Goal: Task Accomplishment & Management: Manage account settings

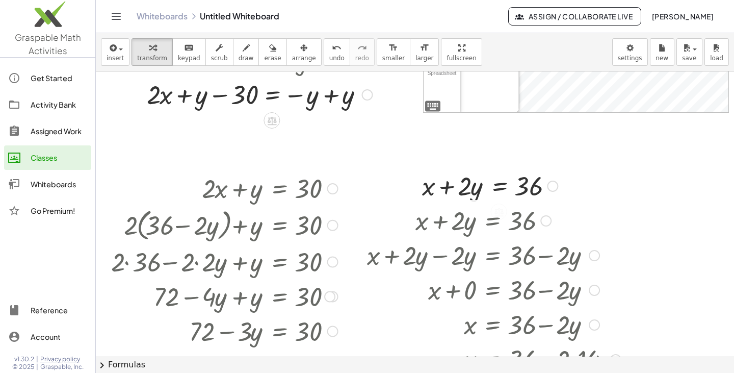
scroll to position [233, 3]
click at [40, 96] on link "Activity Bank" at bounding box center [47, 104] width 87 height 24
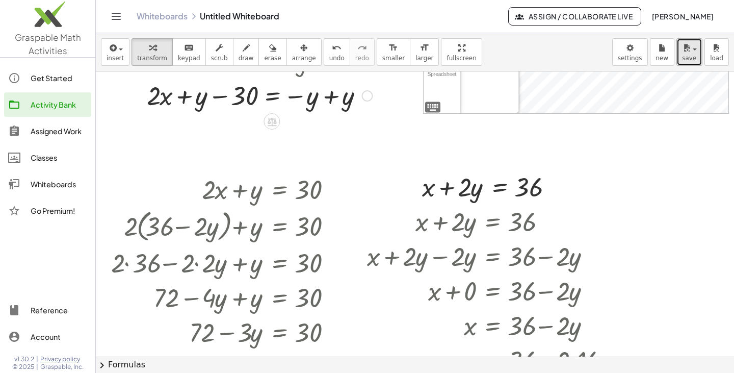
click at [685, 53] on icon "button" at bounding box center [686, 48] width 9 height 12
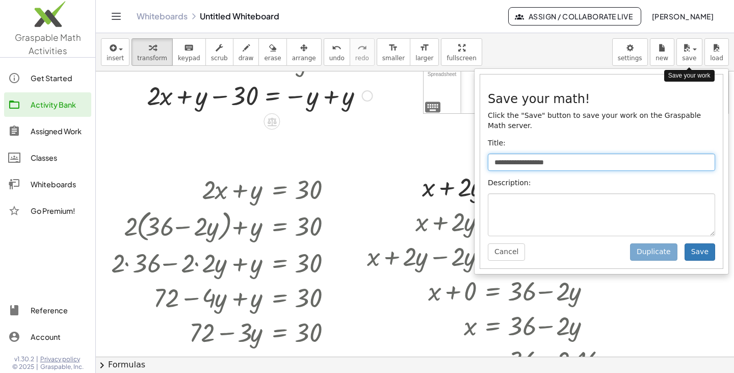
click at [508, 156] on input "**********" at bounding box center [601, 161] width 227 height 17
click at [500, 155] on input "**********" at bounding box center [601, 161] width 227 height 17
type input "*********"
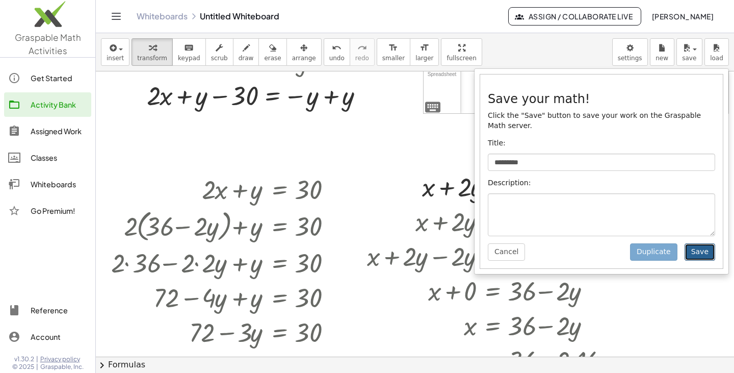
click at [702, 243] on button "Save" at bounding box center [700, 251] width 31 height 17
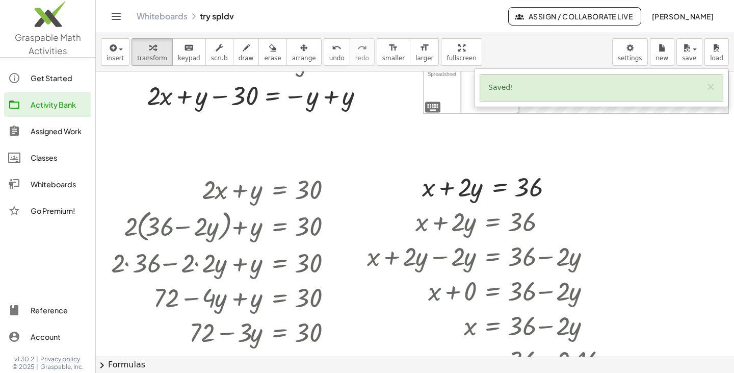
click at [66, 156] on div "Classes" at bounding box center [59, 157] width 57 height 12
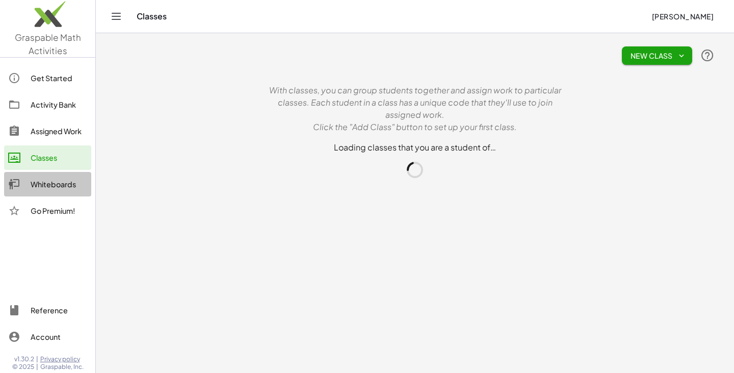
click at [64, 180] on div "Whiteboards" at bounding box center [59, 184] width 57 height 12
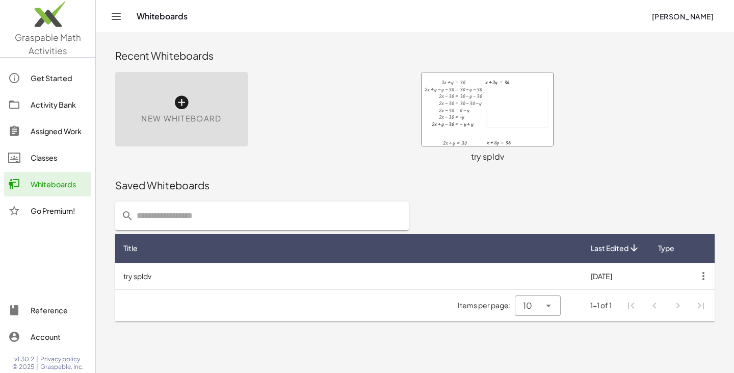
click at [188, 107] on icon at bounding box center [181, 102] width 16 height 16
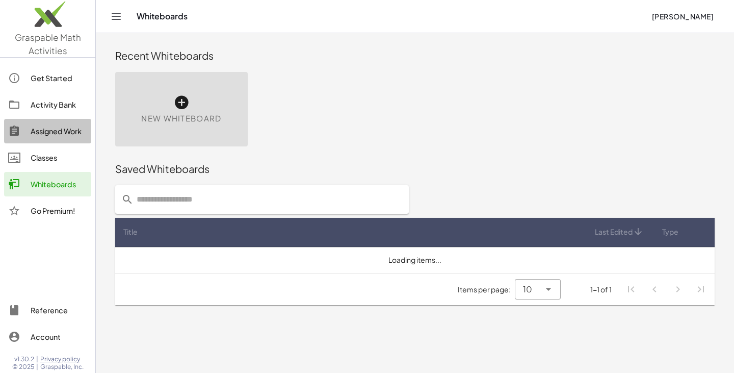
click at [61, 130] on div "Assigned Work" at bounding box center [59, 131] width 57 height 12
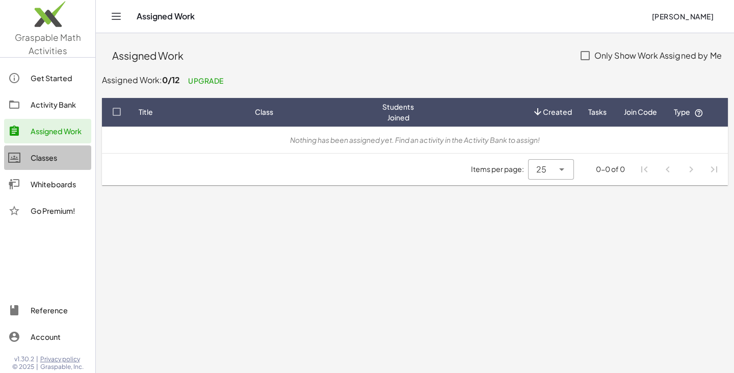
click at [23, 163] on div at bounding box center [19, 157] width 22 height 12
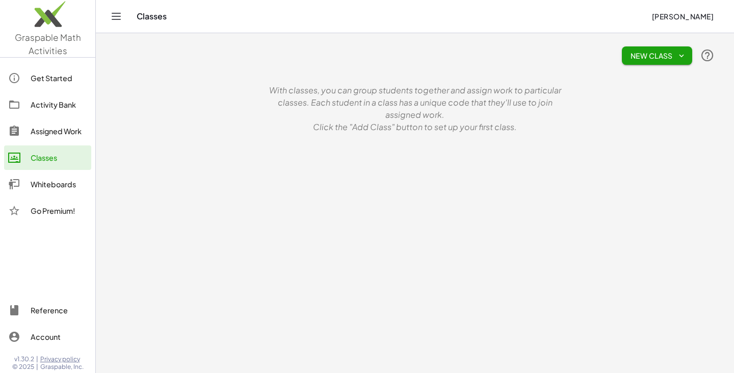
click at [40, 104] on div "Activity Bank" at bounding box center [59, 104] width 57 height 12
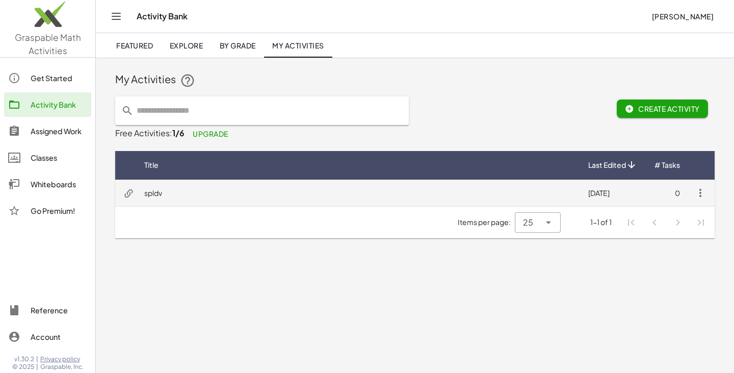
click at [146, 193] on td "spldv" at bounding box center [358, 193] width 444 height 27
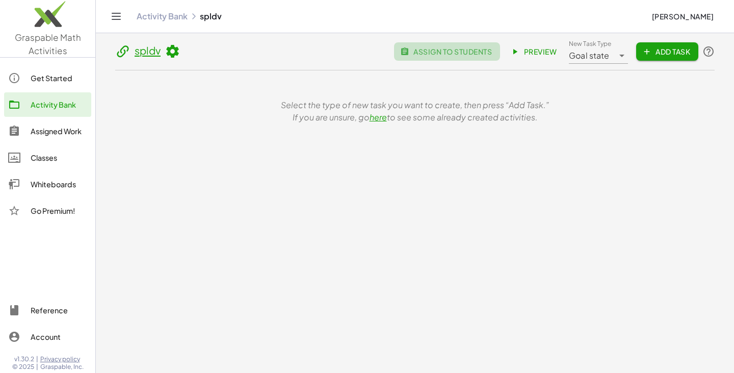
click at [444, 48] on span "assign to students" at bounding box center [447, 51] width 90 height 9
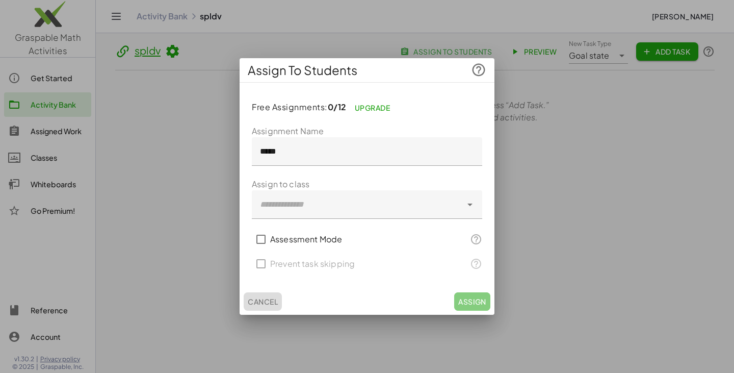
click at [253, 303] on span "Cancel" at bounding box center [263, 301] width 30 height 9
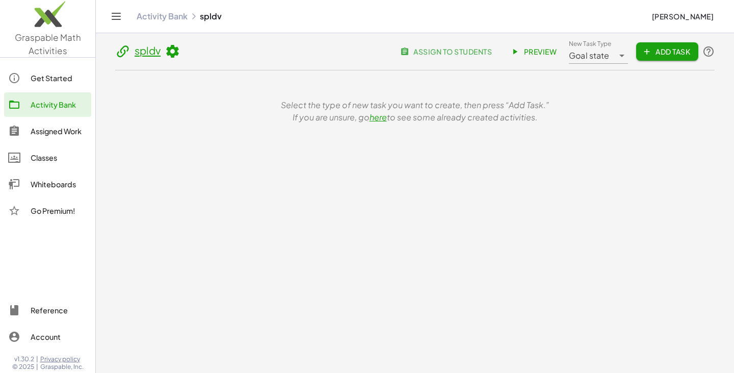
click at [669, 53] on span "Add Task" at bounding box center [668, 51] width 46 height 9
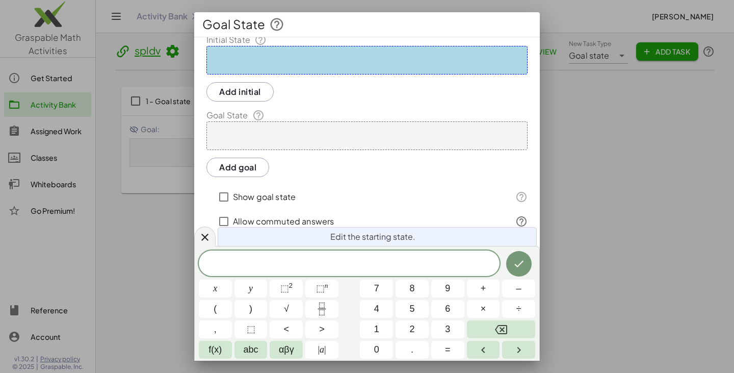
scroll to position [46, 0]
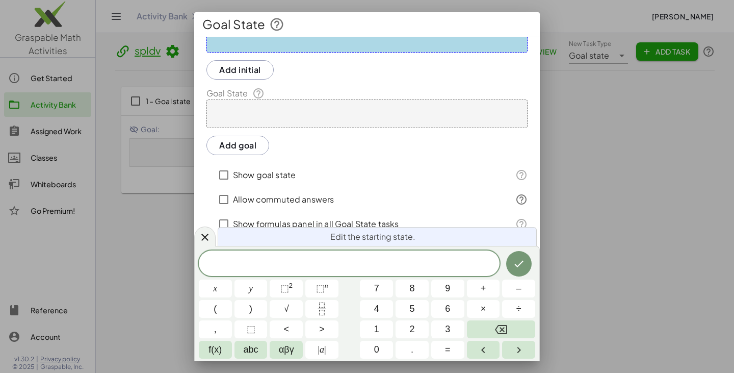
click at [630, 96] on div at bounding box center [367, 186] width 734 height 373
click at [597, 103] on div at bounding box center [367, 186] width 734 height 373
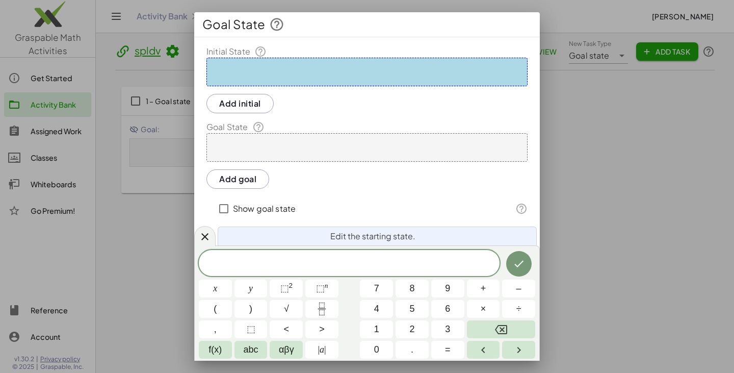
click at [521, 257] on button "Done" at bounding box center [518, 263] width 25 height 25
click at [613, 208] on div at bounding box center [367, 186] width 734 height 373
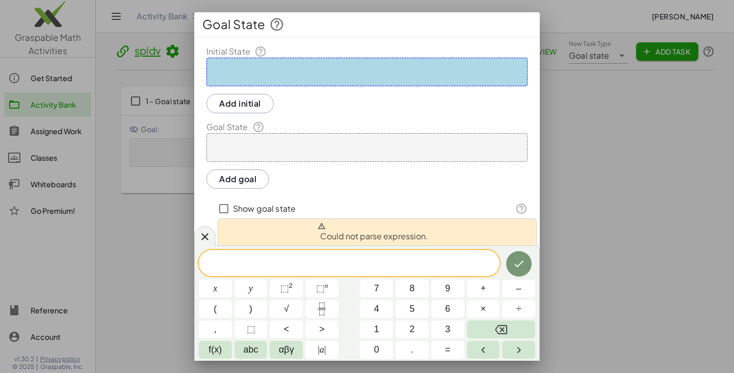
click at [643, 217] on div at bounding box center [367, 186] width 734 height 373
click at [207, 231] on div at bounding box center [204, 236] width 21 height 20
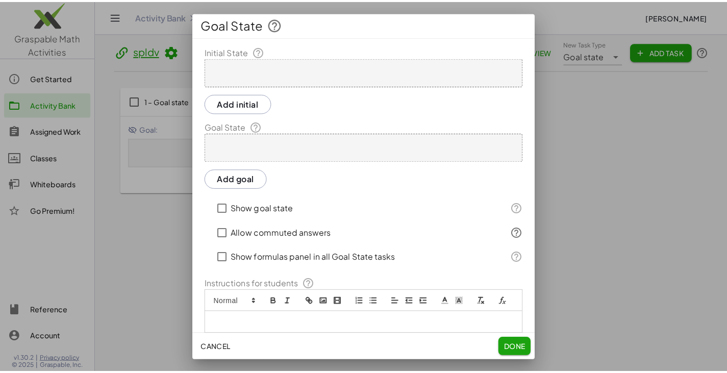
scroll to position [46, 0]
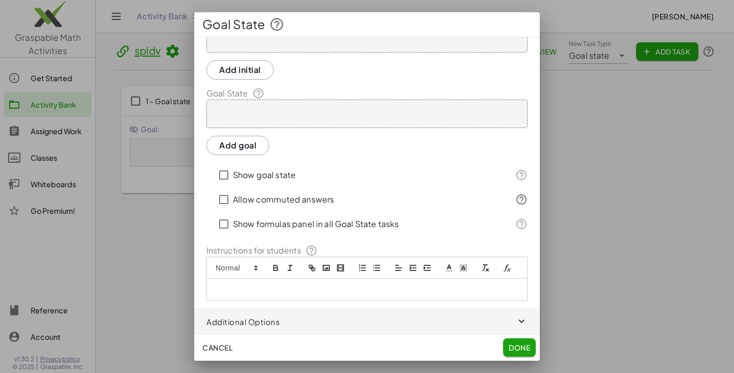
click at [219, 347] on span "Cancel" at bounding box center [217, 347] width 30 height 9
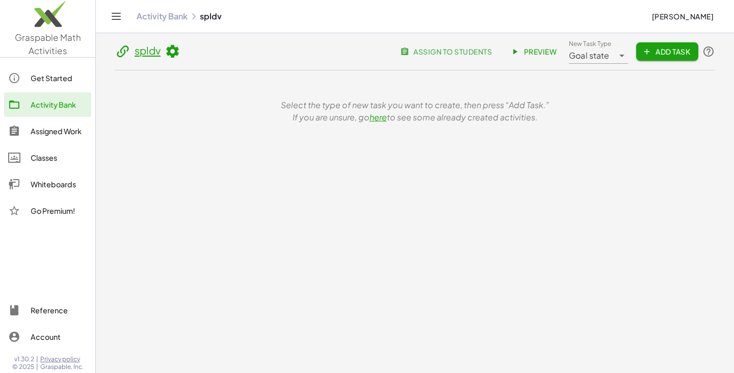
click at [610, 49] on div "Goal state *********" at bounding box center [591, 51] width 45 height 24
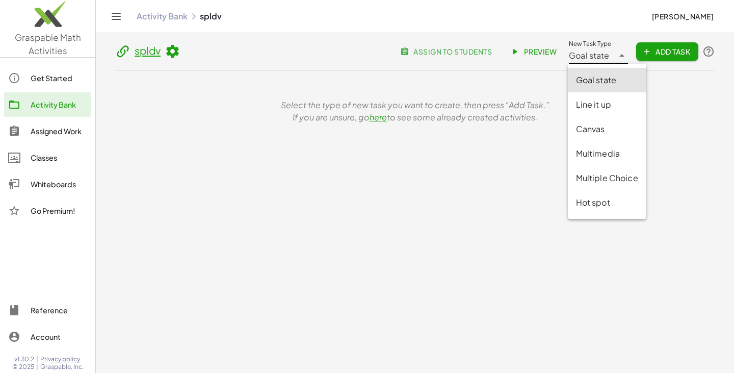
click at [617, 136] on div "Canvas" at bounding box center [607, 129] width 79 height 24
type input "******"
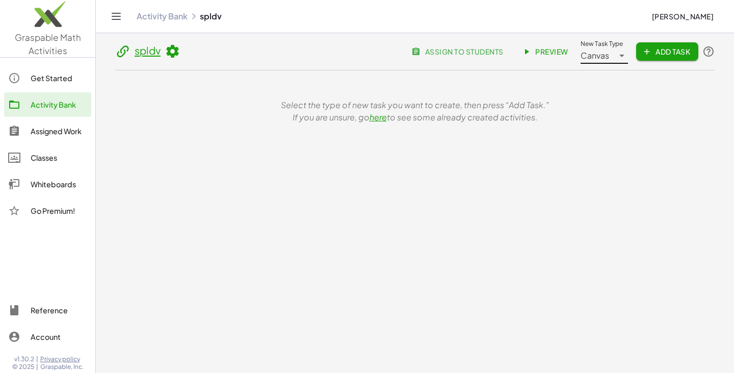
click at [673, 53] on span "Add Task" at bounding box center [668, 51] width 46 height 9
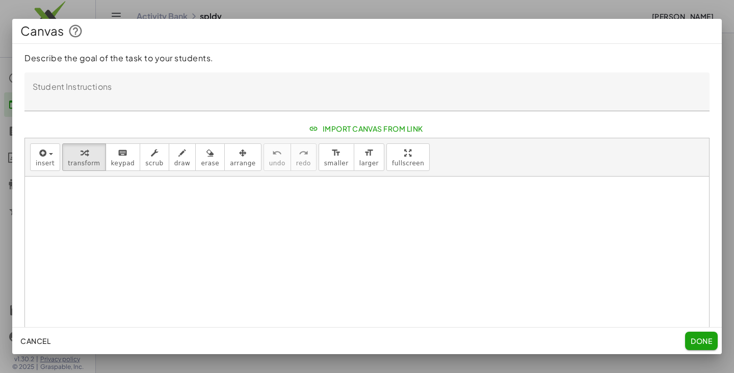
click at [457, 92] on textarea "Student Instructions" at bounding box center [366, 91] width 685 height 39
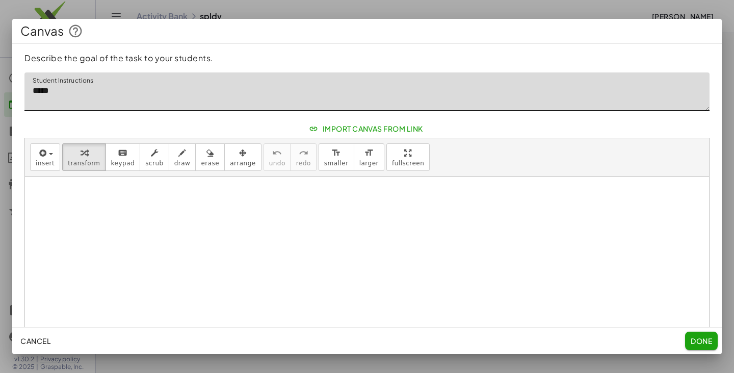
type textarea "*****"
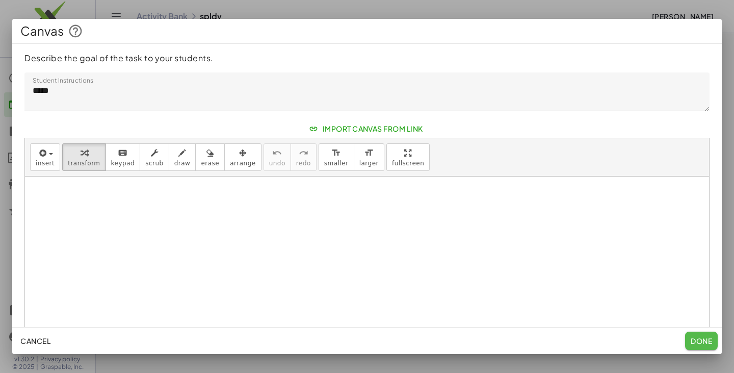
click at [687, 342] on button "Done" at bounding box center [701, 340] width 33 height 18
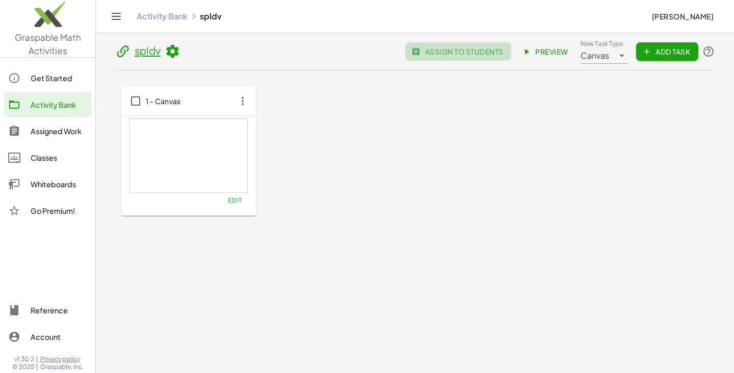
click at [495, 49] on span "assign to students" at bounding box center [459, 51] width 90 height 9
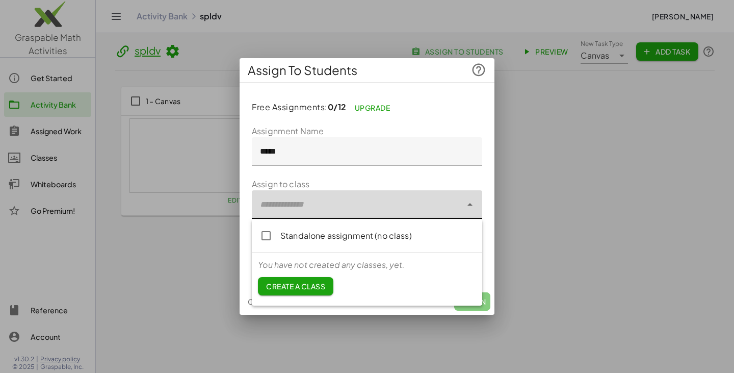
click at [338, 192] on div at bounding box center [357, 204] width 210 height 29
click at [303, 288] on span "Create a class" at bounding box center [295, 285] width 59 height 9
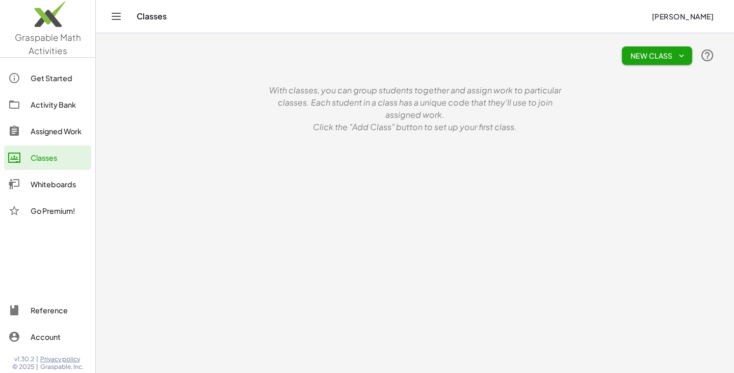
click at [647, 50] on button "New Class" at bounding box center [657, 55] width 70 height 18
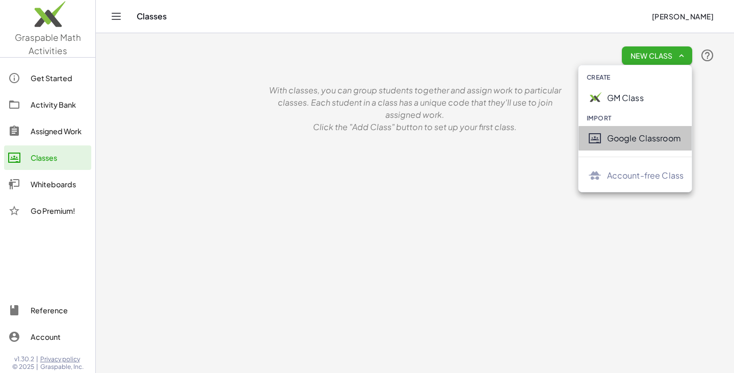
click at [608, 141] on div "Google Classroom" at bounding box center [645, 138] width 77 height 12
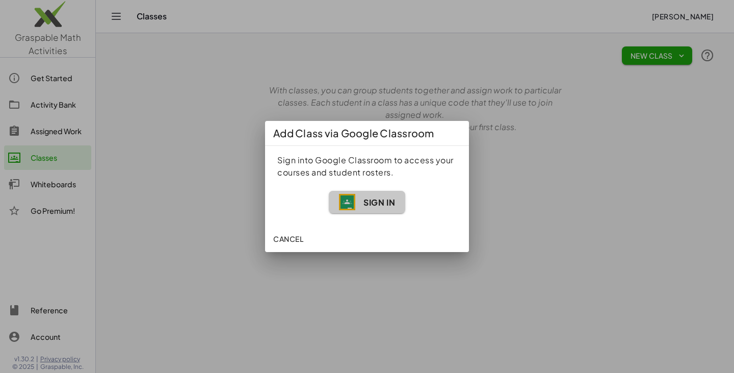
click at [375, 199] on span "Sign In" at bounding box center [380, 202] width 32 height 11
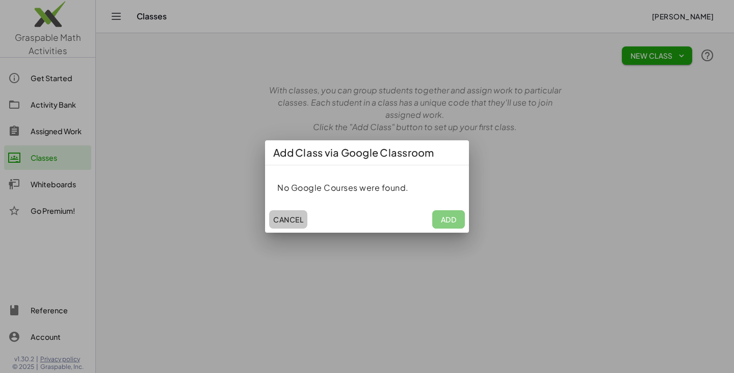
click at [278, 223] on span "Cancel" at bounding box center [288, 219] width 30 height 9
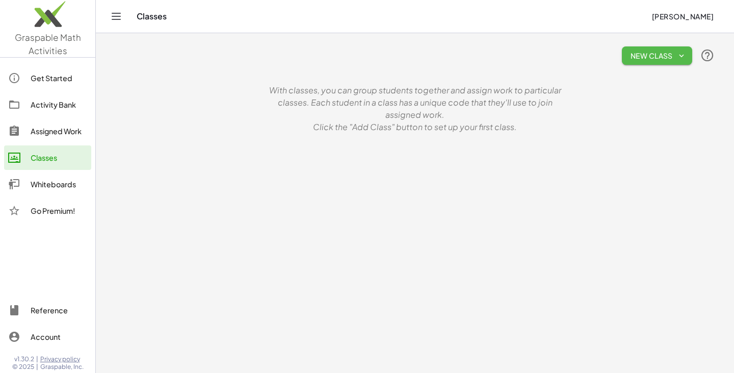
click at [648, 59] on span "New Class" at bounding box center [657, 55] width 54 height 9
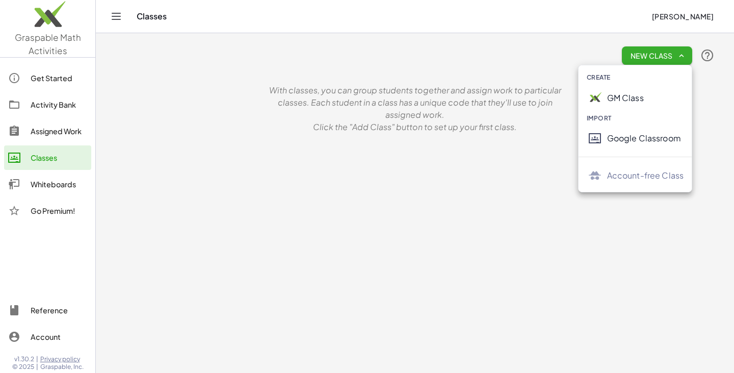
click at [641, 100] on div "GM Class" at bounding box center [645, 98] width 77 height 12
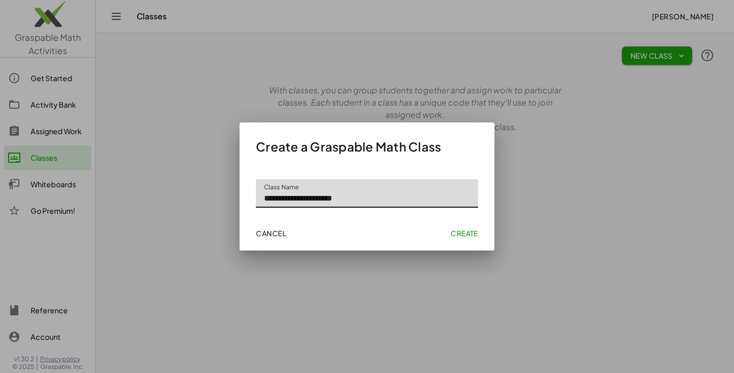
type input "**********"
click at [462, 232] on span "Create" at bounding box center [465, 232] width 28 height 9
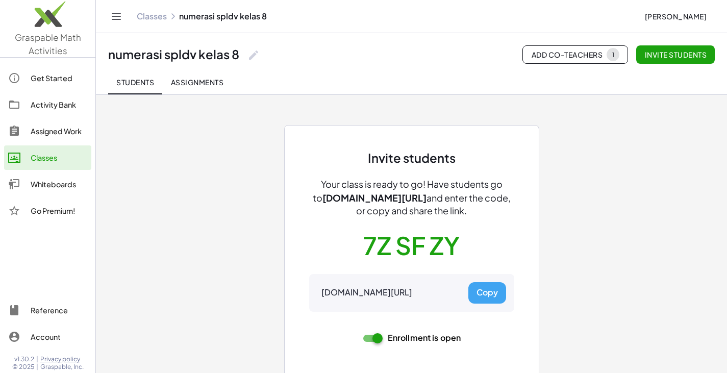
scroll to position [9, 0]
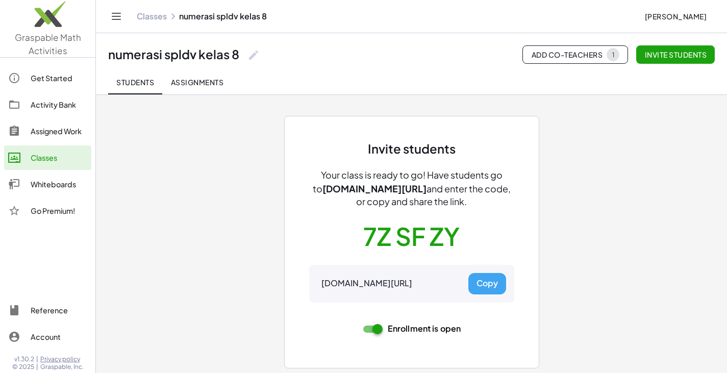
click at [214, 81] on span "Assignments" at bounding box center [196, 82] width 53 height 9
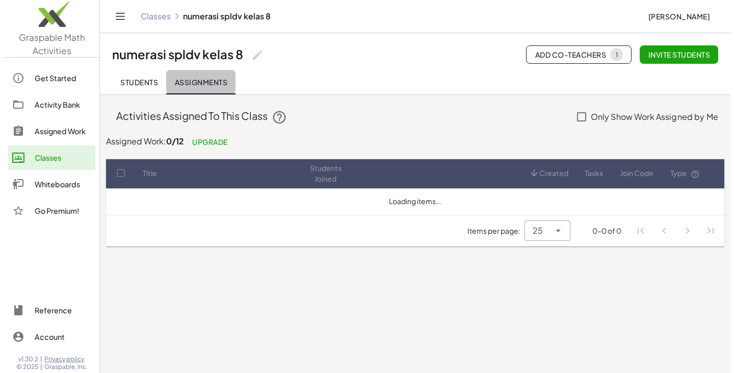
scroll to position [0, 0]
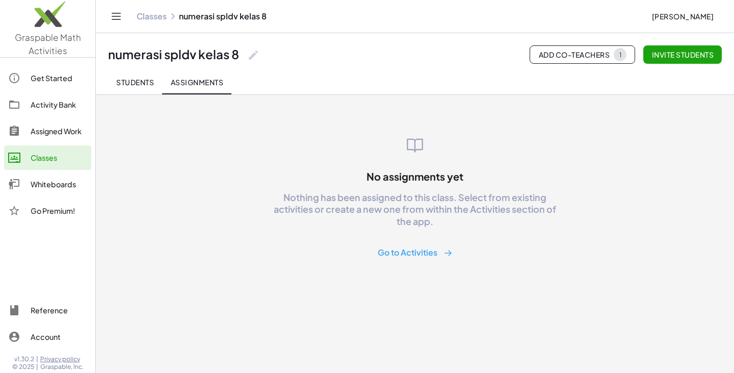
click at [431, 255] on button "Go to Activities" at bounding box center [415, 252] width 91 height 19
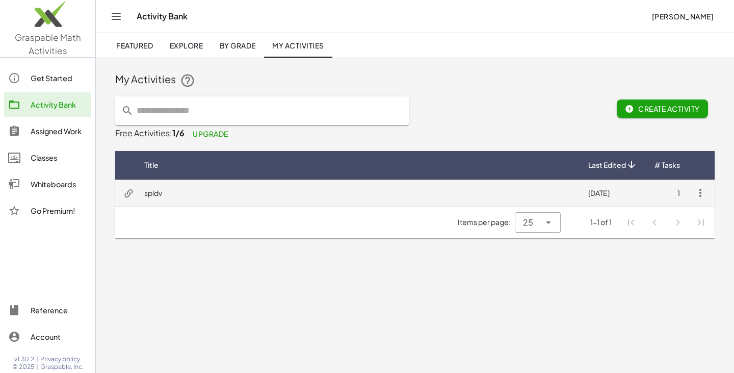
click at [699, 195] on icon "button" at bounding box center [701, 193] width 12 height 12
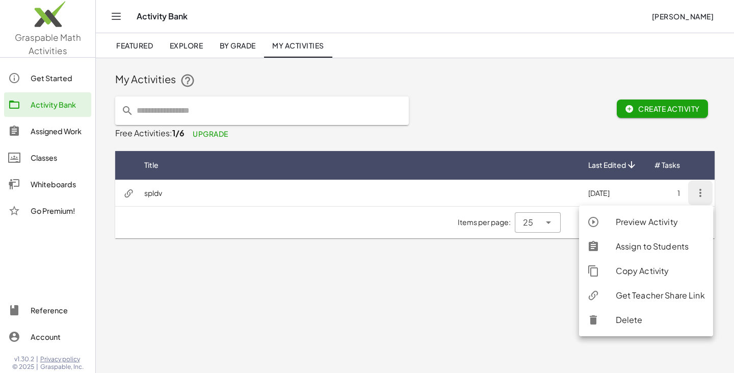
click at [678, 245] on div "Assign to Students" at bounding box center [660, 246] width 89 height 12
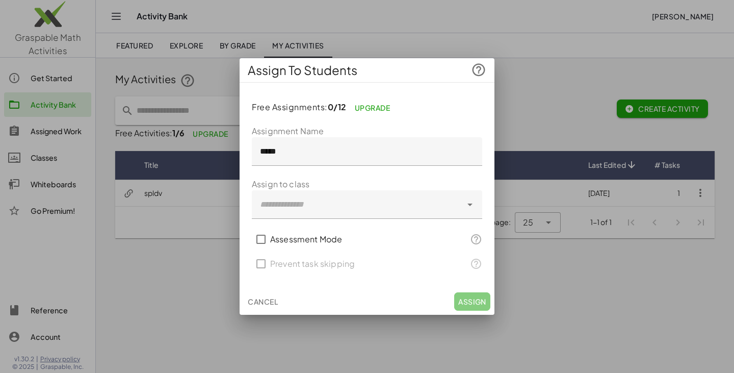
click at [458, 208] on div at bounding box center [357, 204] width 210 height 29
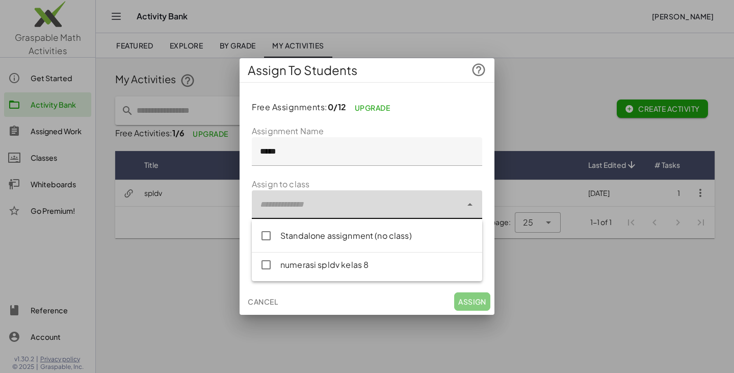
click at [431, 266] on div "numerasi spldv kelas 8" at bounding box center [377, 265] width 194 height 12
type input "**********"
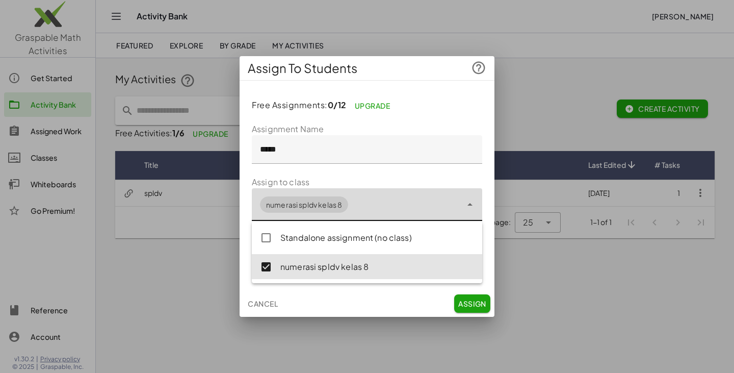
click at [475, 304] on span "Assign" at bounding box center [472, 303] width 28 height 9
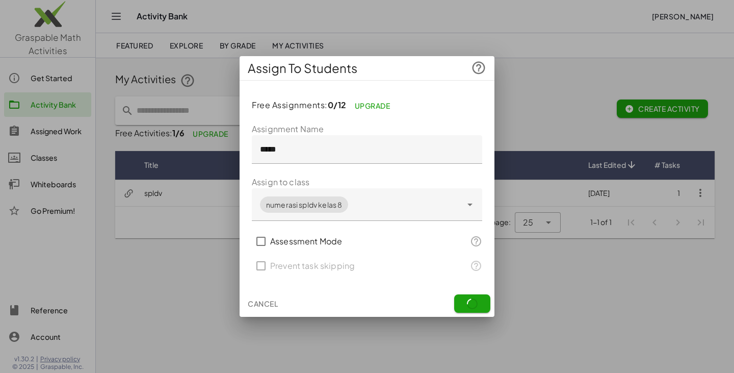
click at [420, 234] on div "Assessment Mode" at bounding box center [355, 241] width 206 height 24
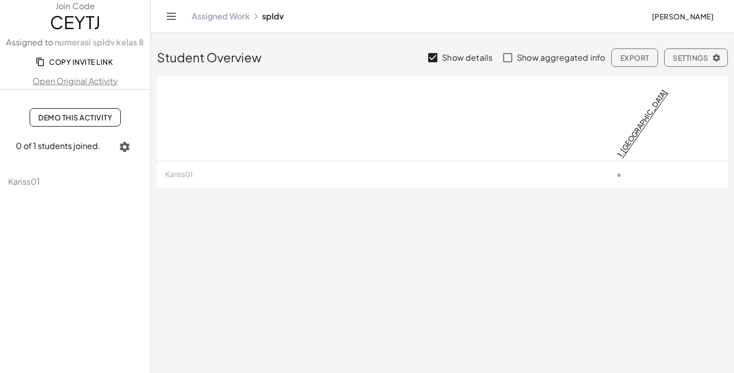
click at [629, 93] on link "1. [GEOGRAPHIC_DATA]" at bounding box center [643, 123] width 54 height 71
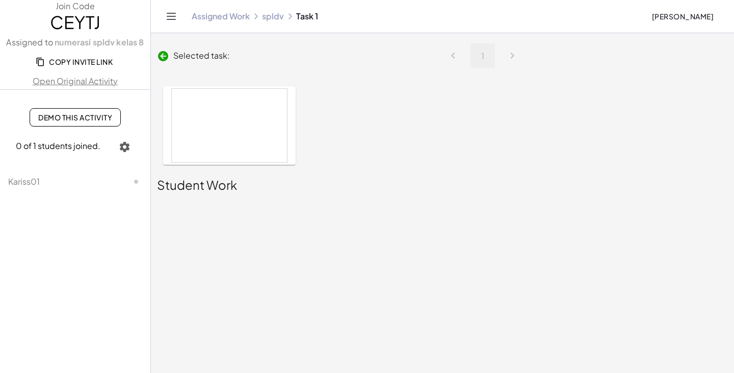
click at [236, 125] on div at bounding box center [229, 125] width 115 height 73
click at [236, 118] on div at bounding box center [229, 125] width 115 height 73
click at [186, 123] on div at bounding box center [229, 125] width 115 height 73
click at [187, 122] on div at bounding box center [229, 125] width 115 height 73
click at [192, 119] on div at bounding box center [229, 125] width 115 height 73
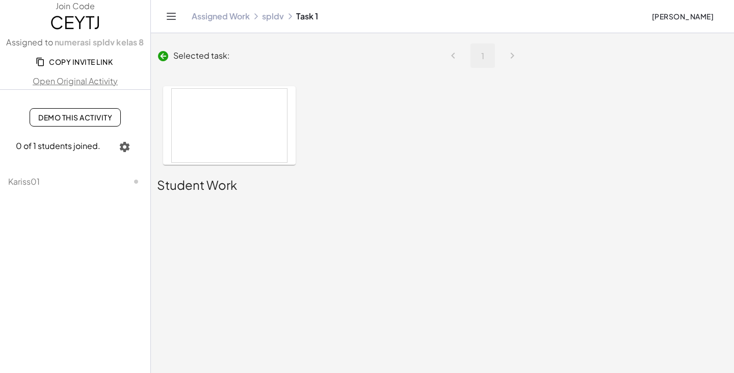
click at [167, 49] on link at bounding box center [165, 55] width 16 height 13
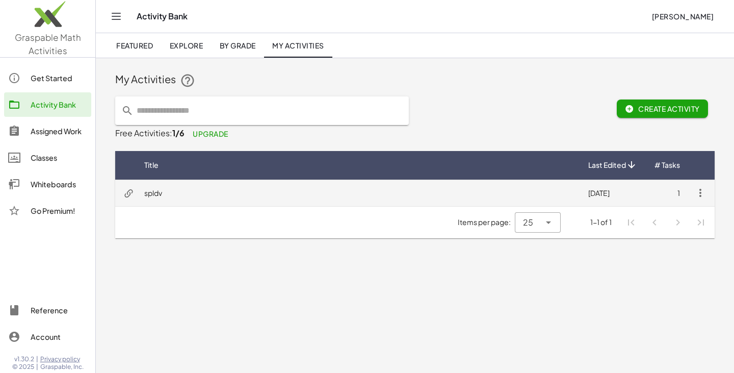
click at [146, 192] on td "spldv" at bounding box center [358, 193] width 444 height 27
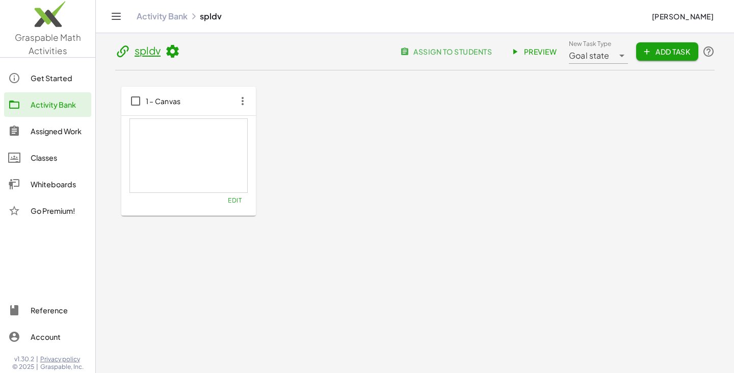
click at [243, 203] on button "Edit" at bounding box center [235, 200] width 26 height 14
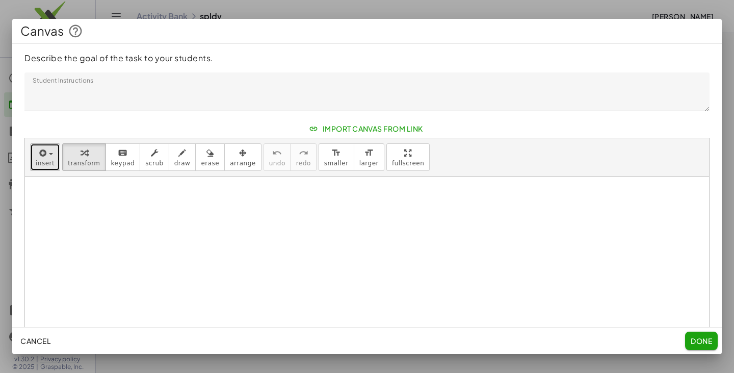
click at [41, 152] on icon "button" at bounding box center [41, 153] width 9 height 12
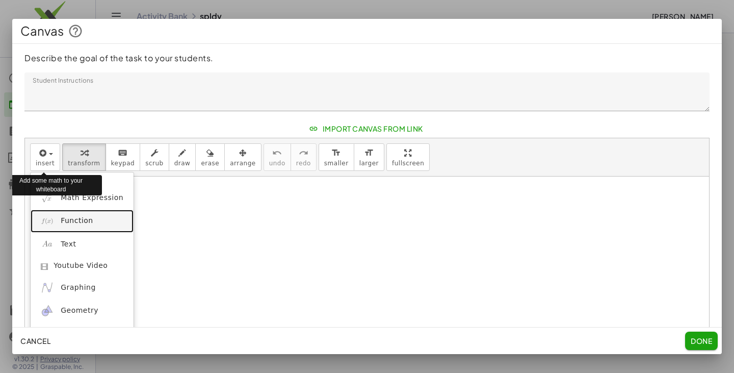
click at [52, 218] on img at bounding box center [47, 221] width 13 height 13
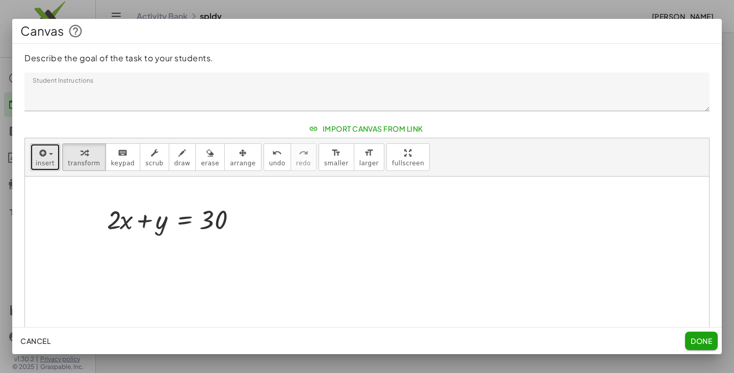
click at [46, 170] on button "insert" at bounding box center [45, 157] width 30 height 28
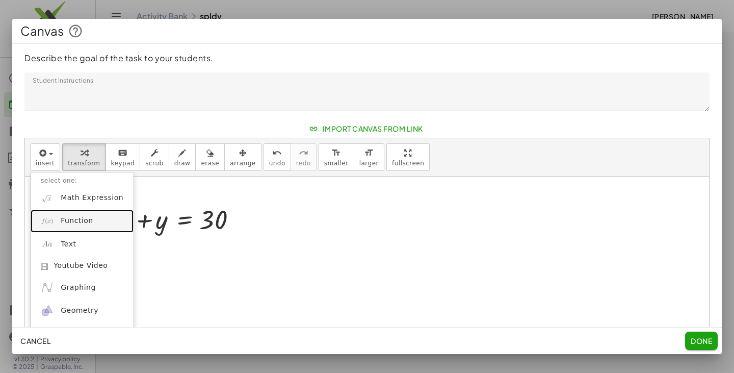
click at [71, 226] on link "Function" at bounding box center [82, 221] width 103 height 23
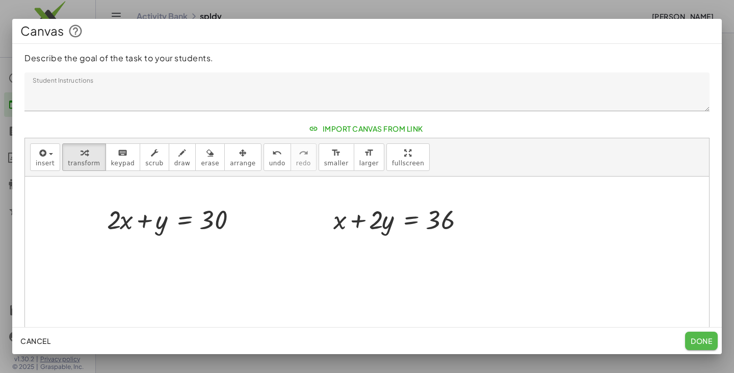
click at [706, 339] on span "Done" at bounding box center [701, 340] width 21 height 9
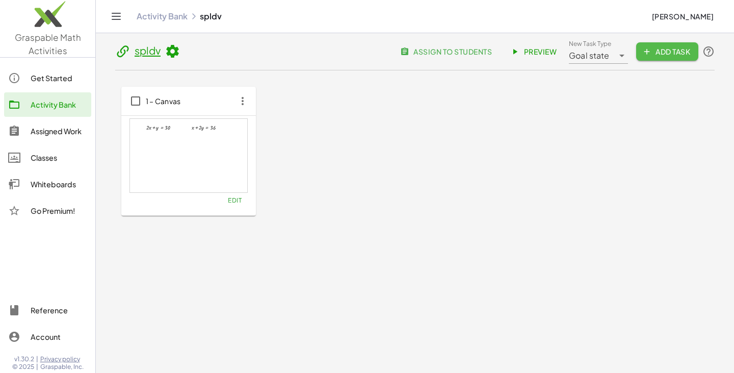
click at [665, 53] on span "Add Task" at bounding box center [668, 51] width 46 height 9
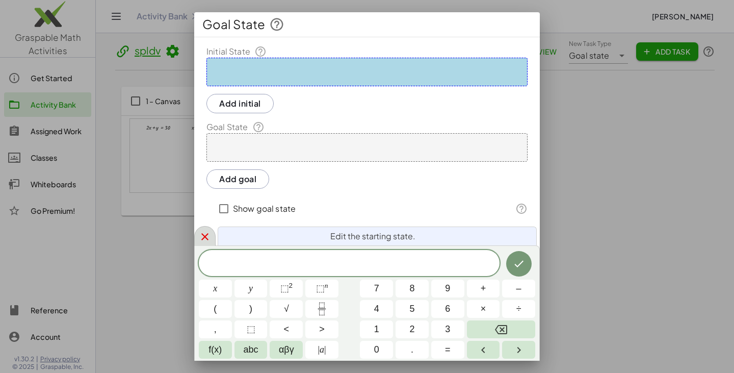
click at [212, 238] on div at bounding box center [204, 236] width 21 height 20
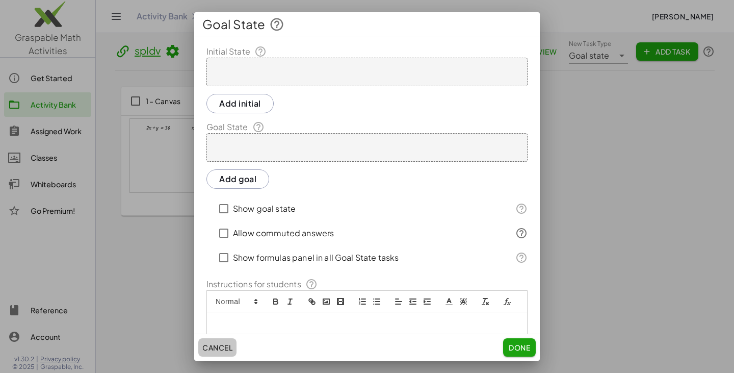
click at [207, 351] on span "Cancel" at bounding box center [217, 347] width 30 height 9
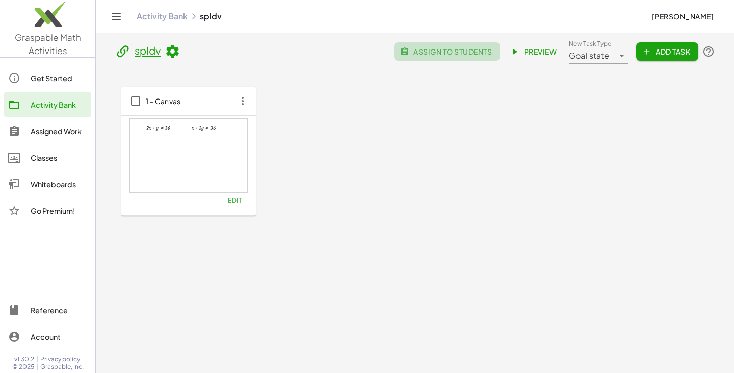
click at [444, 48] on span "assign to students" at bounding box center [447, 51] width 90 height 9
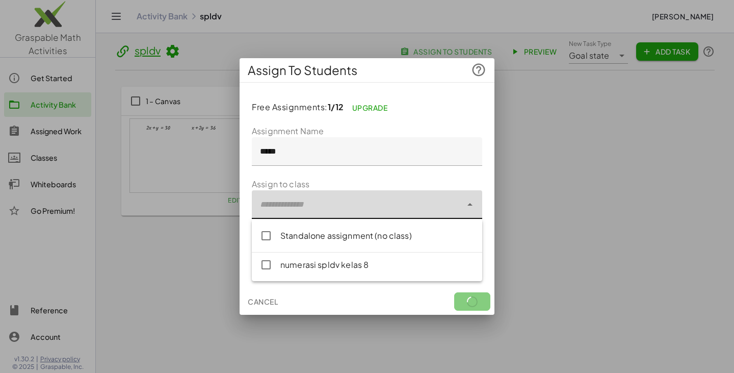
click at [382, 203] on div at bounding box center [357, 204] width 210 height 29
click at [372, 263] on div "numerasi spldv kelas 8" at bounding box center [377, 265] width 194 height 12
type input "**********"
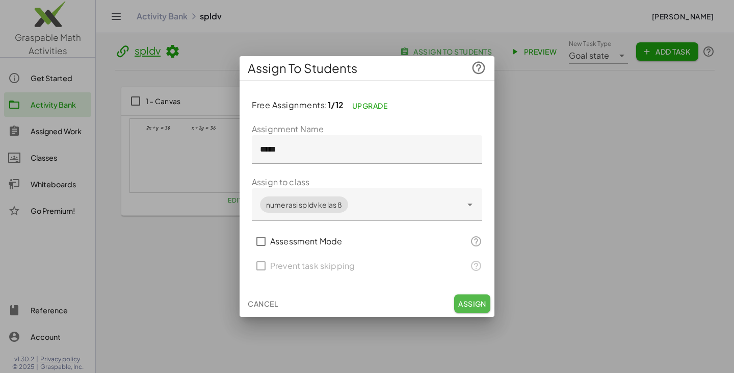
click at [471, 304] on span "Assign" at bounding box center [472, 303] width 28 height 9
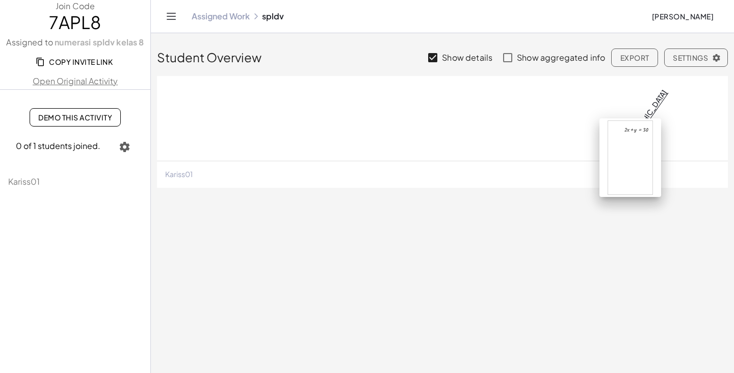
click at [626, 95] on link "1. [GEOGRAPHIC_DATA]" at bounding box center [643, 123] width 54 height 71
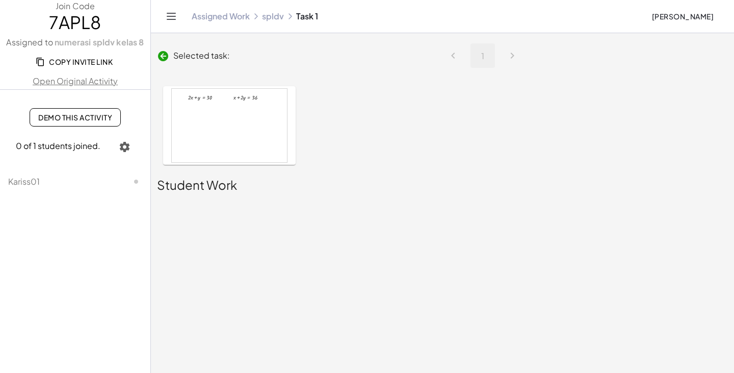
click at [160, 61] on icon at bounding box center [163, 56] width 12 height 12
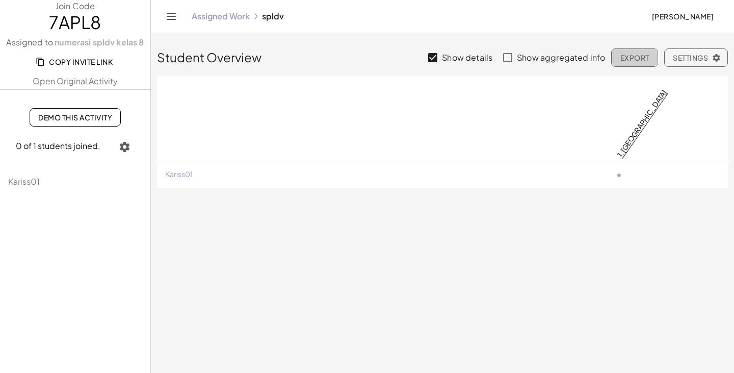
click at [625, 60] on span "Export" at bounding box center [634, 57] width 29 height 9
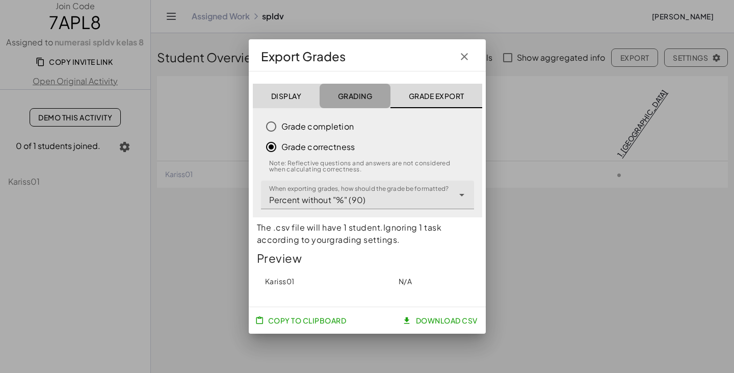
click at [360, 97] on button "Grading" at bounding box center [354, 96] width 71 height 24
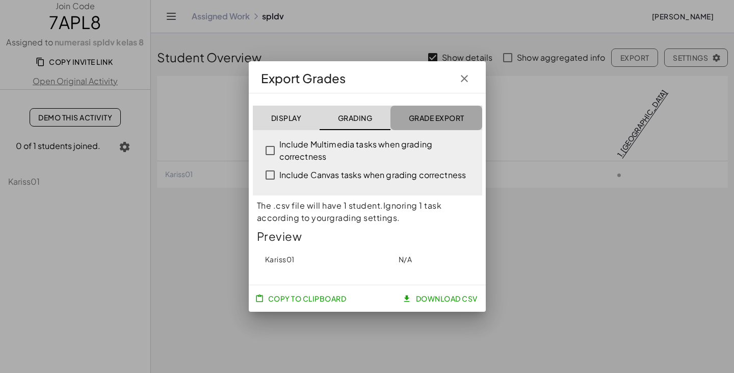
click at [420, 107] on button "Grade Export" at bounding box center [436, 118] width 92 height 24
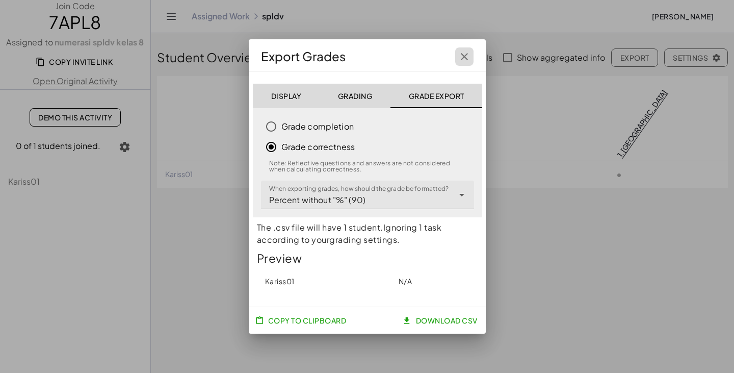
click at [465, 50] on icon "button" at bounding box center [464, 56] width 12 height 12
